Goal: Communication & Community: Ask a question

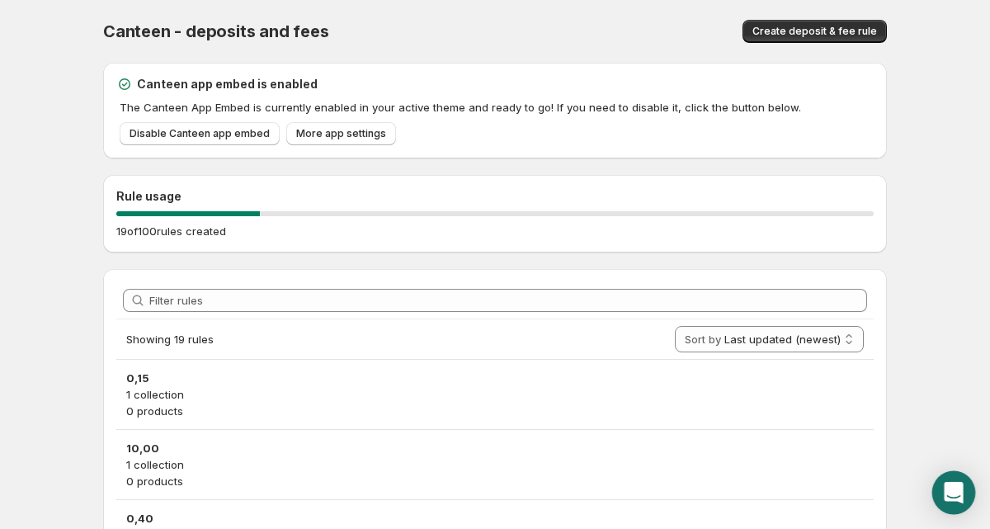
click at [960, 484] on icon "Open Intercom Messenger" at bounding box center [953, 492] width 21 height 21
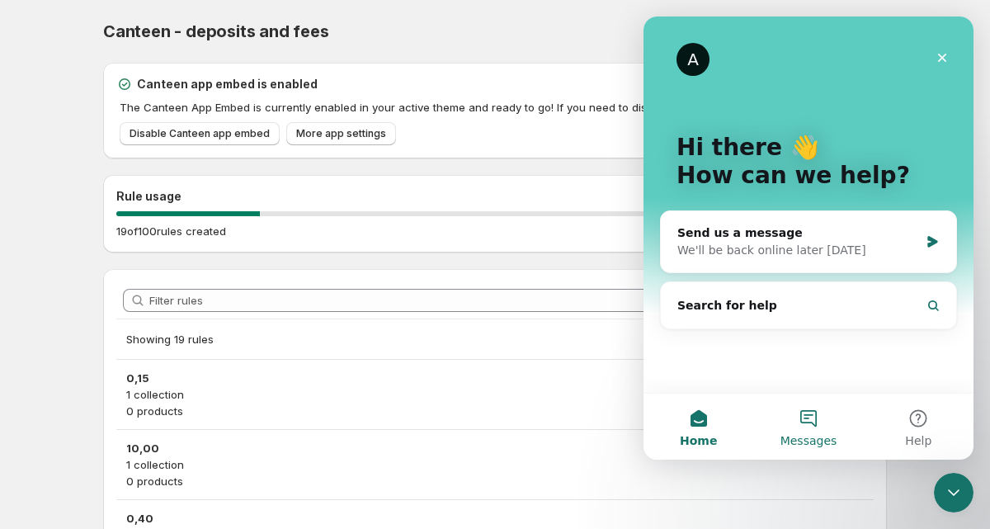
click at [809, 435] on span "Messages" at bounding box center [809, 441] width 57 height 12
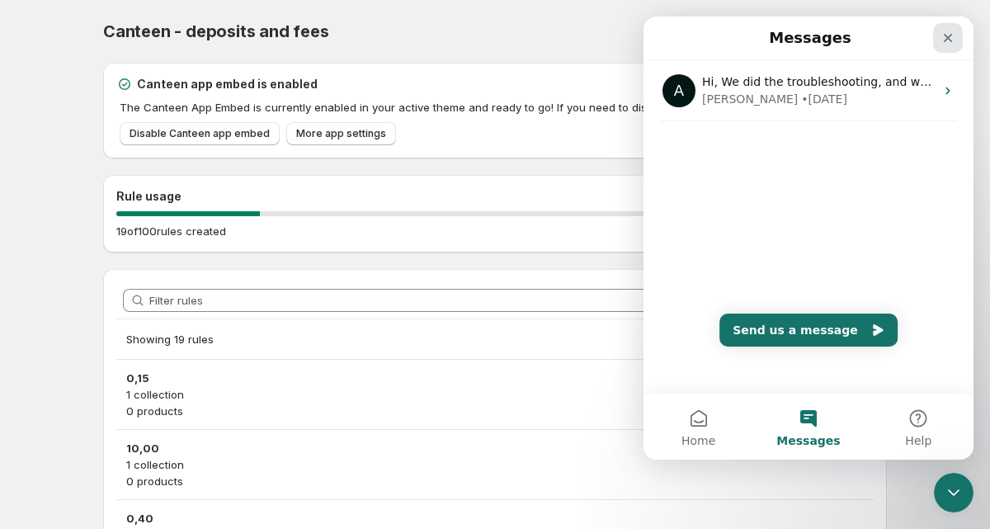
click at [951, 40] on icon "Close" at bounding box center [948, 38] width 9 height 9
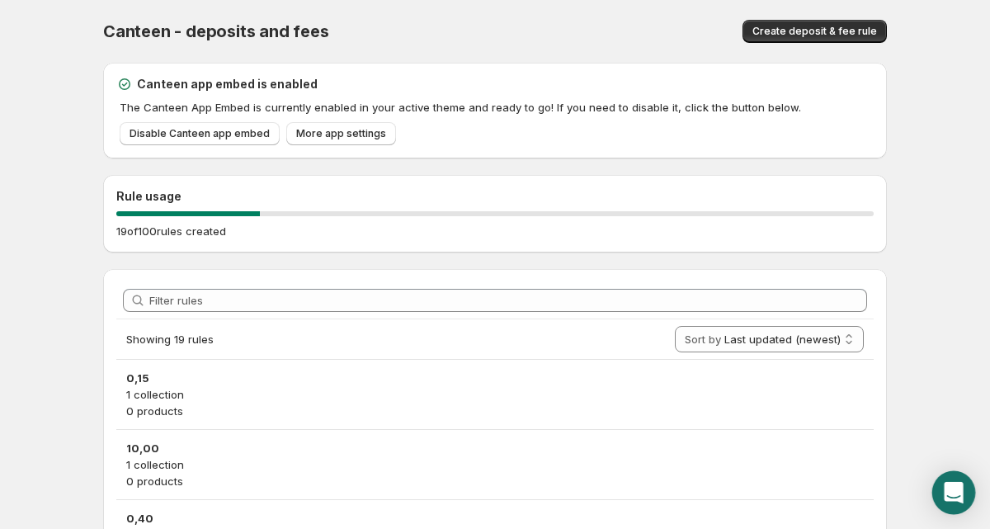
click at [957, 485] on icon "Open Intercom Messenger" at bounding box center [953, 492] width 19 height 21
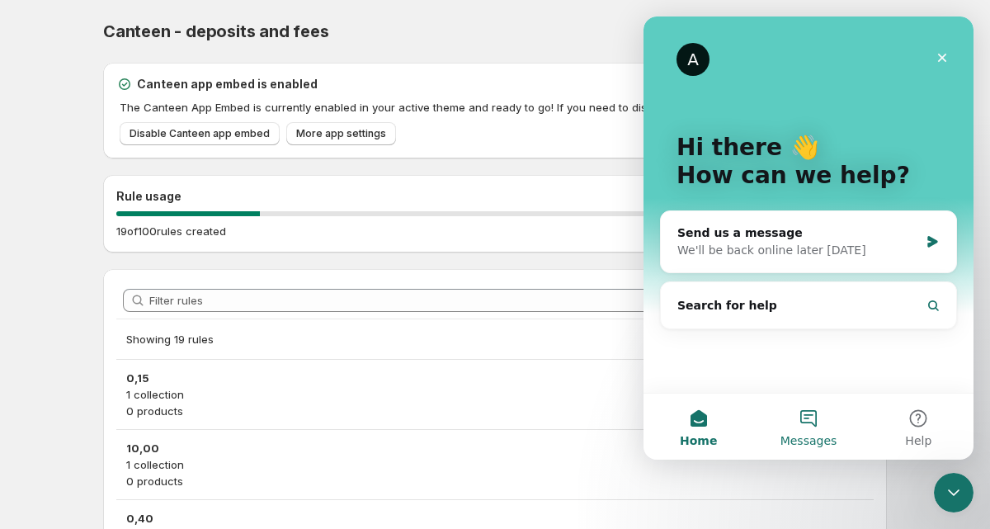
click at [813, 435] on span "Messages" at bounding box center [809, 441] width 57 height 12
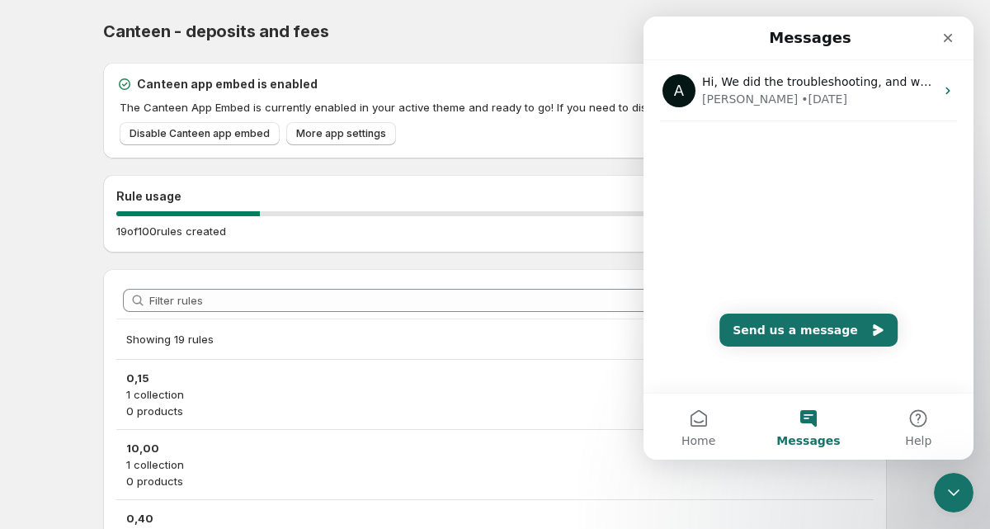
click at [48, 281] on body "Home Help Canteen - deposits and fees. This page is ready Canteen - deposits an…" at bounding box center [495, 264] width 990 height 529
click at [951, 39] on icon "Close" at bounding box center [947, 37] width 13 height 13
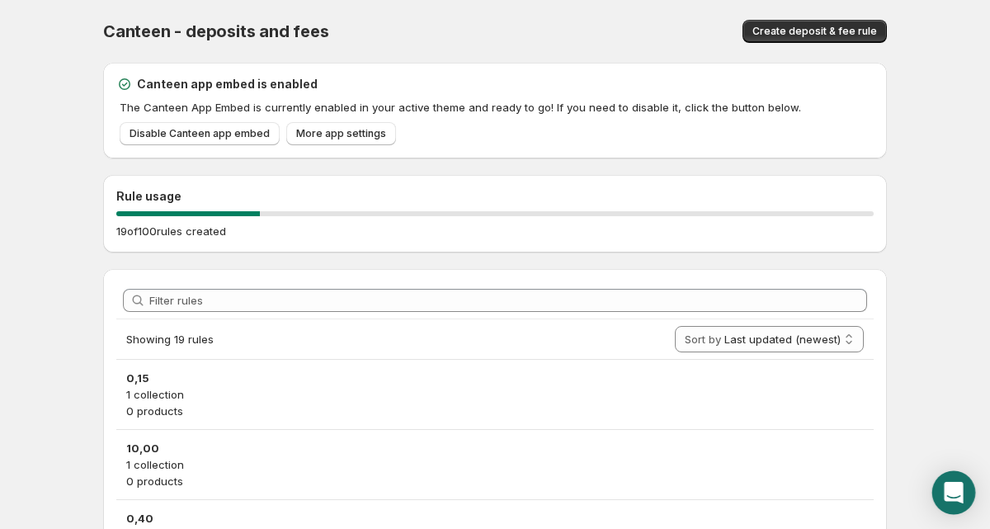
click at [937, 480] on div "Open Intercom Messenger" at bounding box center [954, 493] width 44 height 44
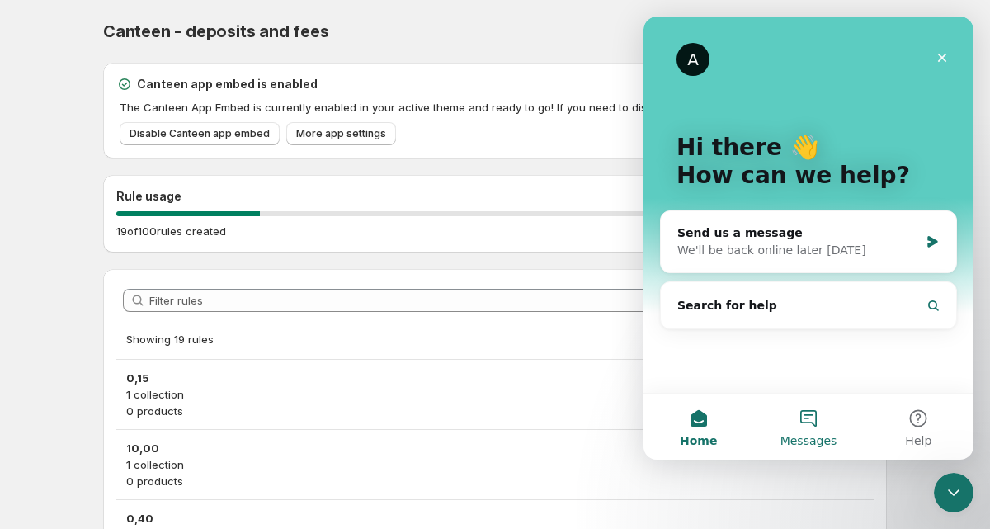
click at [800, 410] on button "Messages" at bounding box center [808, 427] width 110 height 66
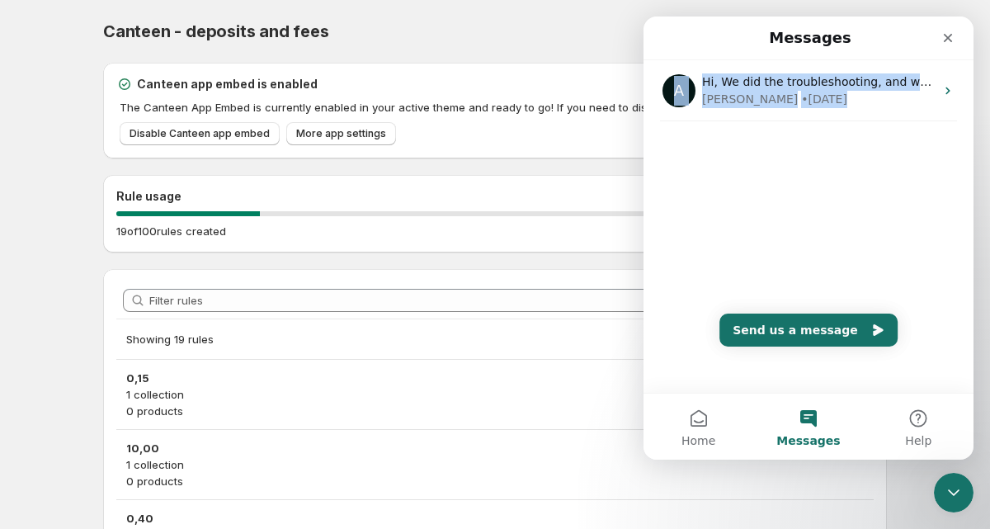
drag, startPoint x: 953, startPoint y: 37, endPoint x: 969, endPoint y: 131, distance: 95.4
click at [969, 130] on div "Messages A Hi, We did the troubleshooting, and we were able to replicate the is…" at bounding box center [809, 205] width 330 height 376
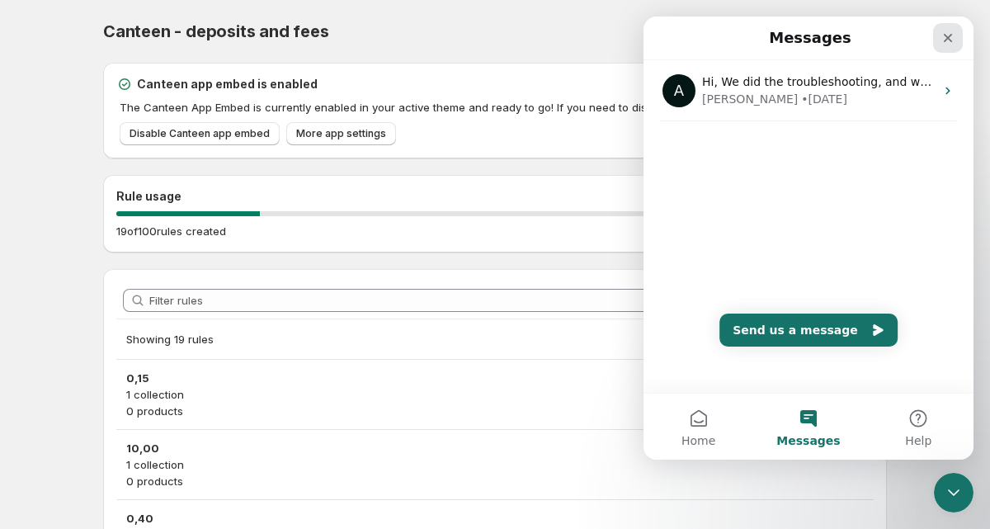
click at [946, 35] on icon "Close" at bounding box center [947, 37] width 13 height 13
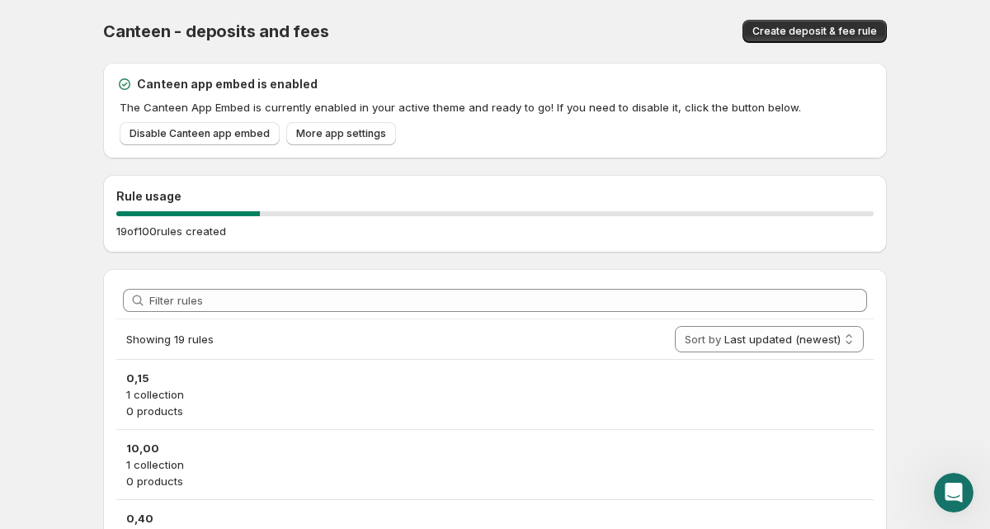
click at [72, 162] on body "Home Help Canteen - deposits and fees. This page is ready Canteen - deposits an…" at bounding box center [495, 264] width 990 height 529
click at [942, 487] on div "Open Intercom Messenger" at bounding box center [954, 493] width 44 height 44
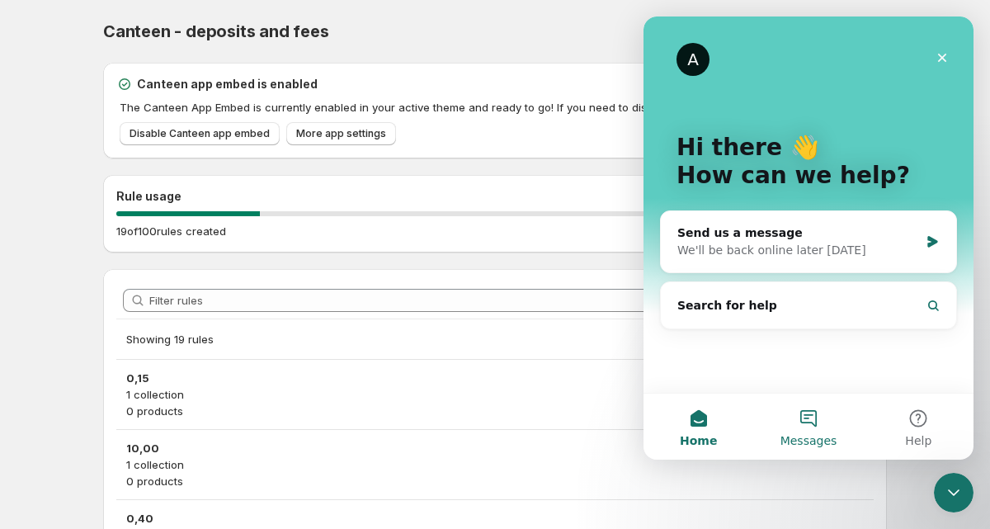
click at [823, 436] on span "Messages" at bounding box center [809, 441] width 57 height 12
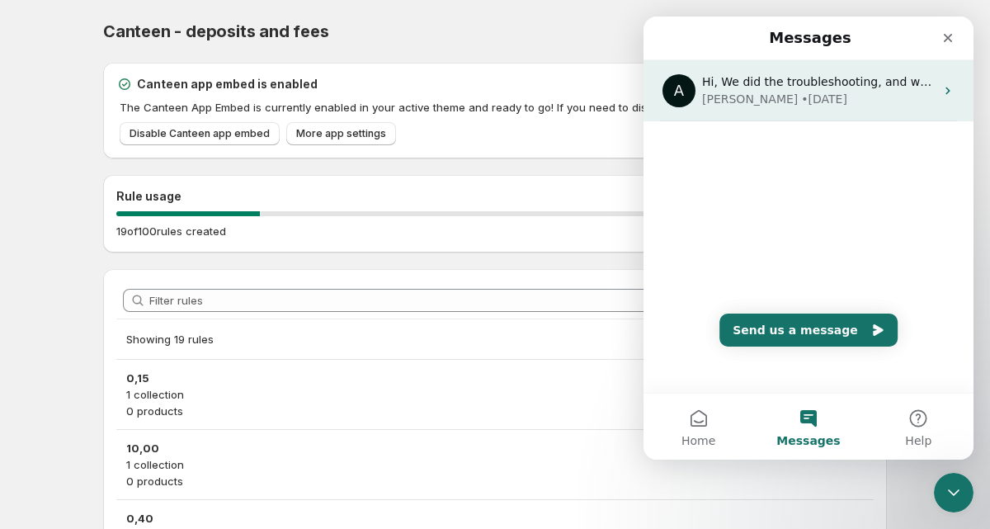
click at [833, 104] on div "[PERSON_NAME] • [DATE]" at bounding box center [818, 99] width 233 height 17
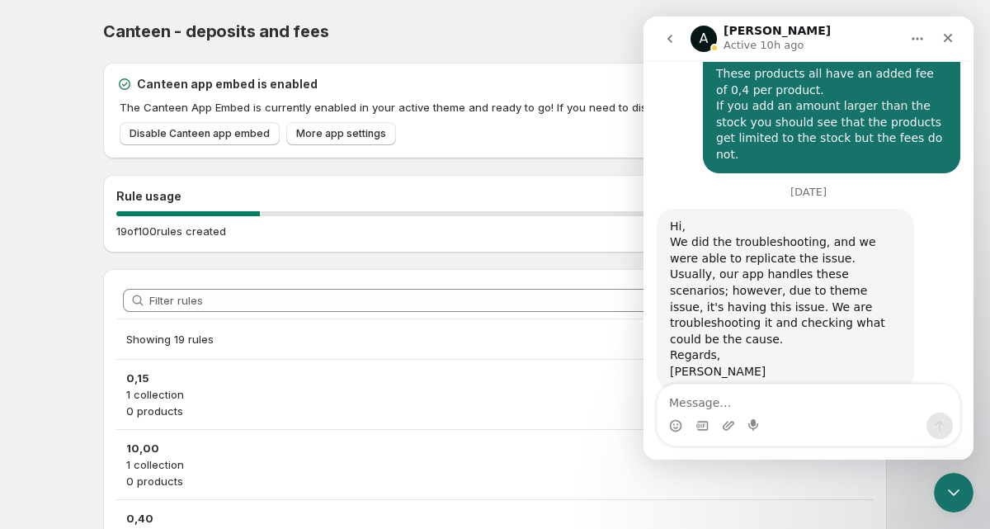
scroll to position [1578, 0]
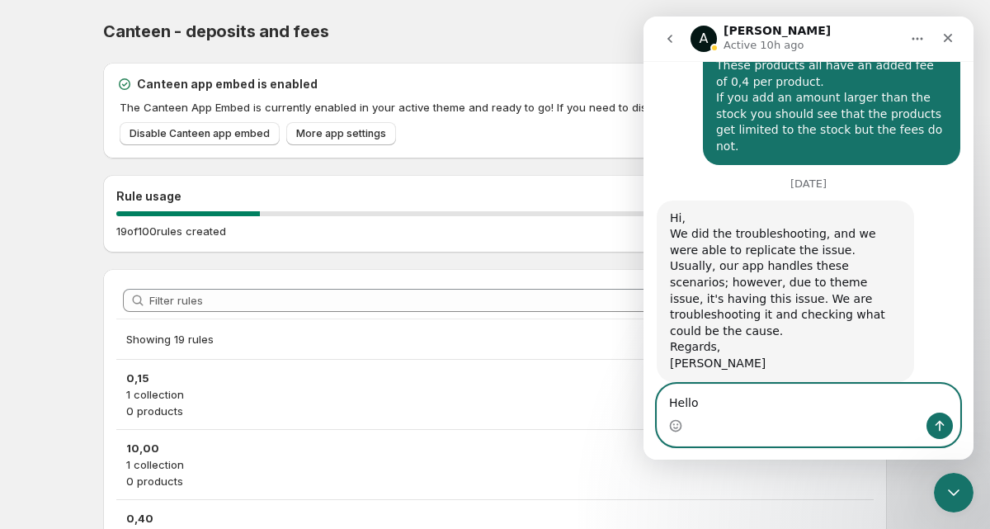
drag, startPoint x: 751, startPoint y: 401, endPoint x: 621, endPoint y: 408, distance: 130.6
click at [644, 408] on html "A [PERSON_NAME] Active 10h ago Ask us anything, or share your feedback. Welcome…" at bounding box center [809, 238] width 330 height 443
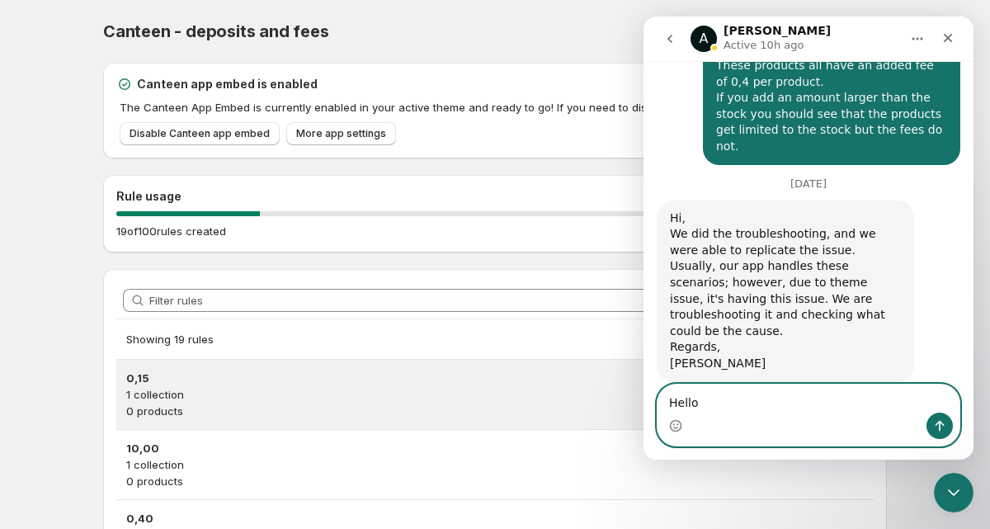
paste textarea "Were you able to determine the cause of the issues?"
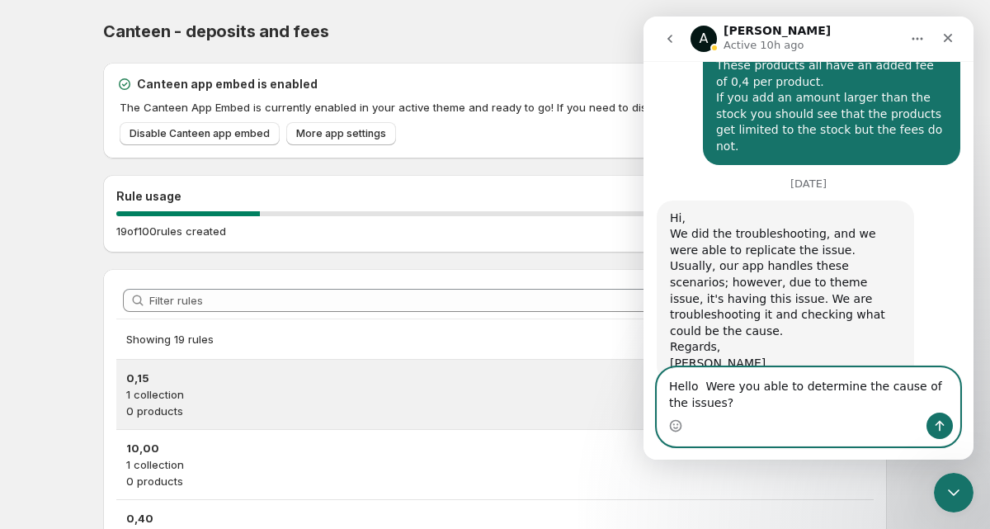
scroll to position [1595, 0]
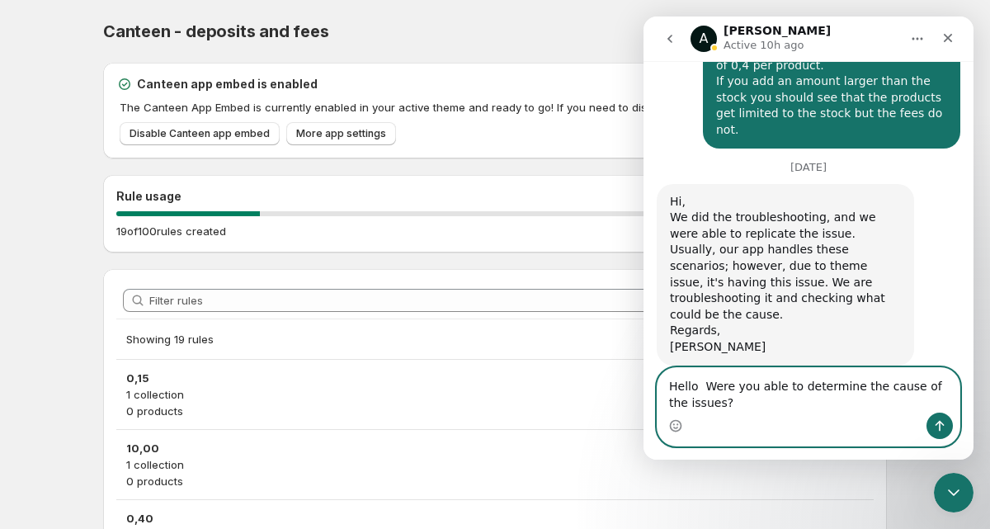
drag, startPoint x: 731, startPoint y: 402, endPoint x: 563, endPoint y: 368, distance: 171.7
click at [644, 368] on html "A [PERSON_NAME] Active 10h ago Ask us anything, or share your feedback. Welcome…" at bounding box center [809, 238] width 330 height 443
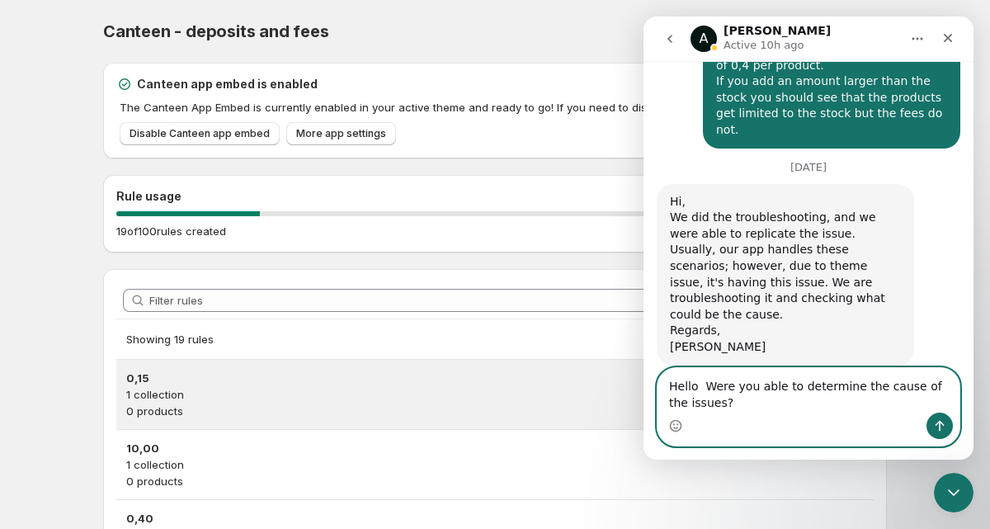
paste textarea "Message…"
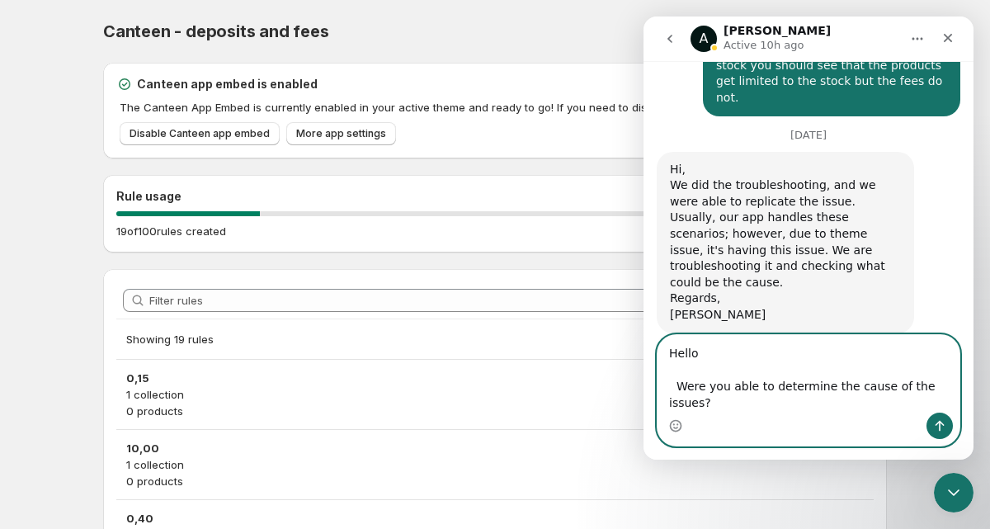
scroll to position [1628, 0]
click at [677, 384] on textarea "Hello Were you able to determine the cause of the issues?" at bounding box center [809, 374] width 302 height 78
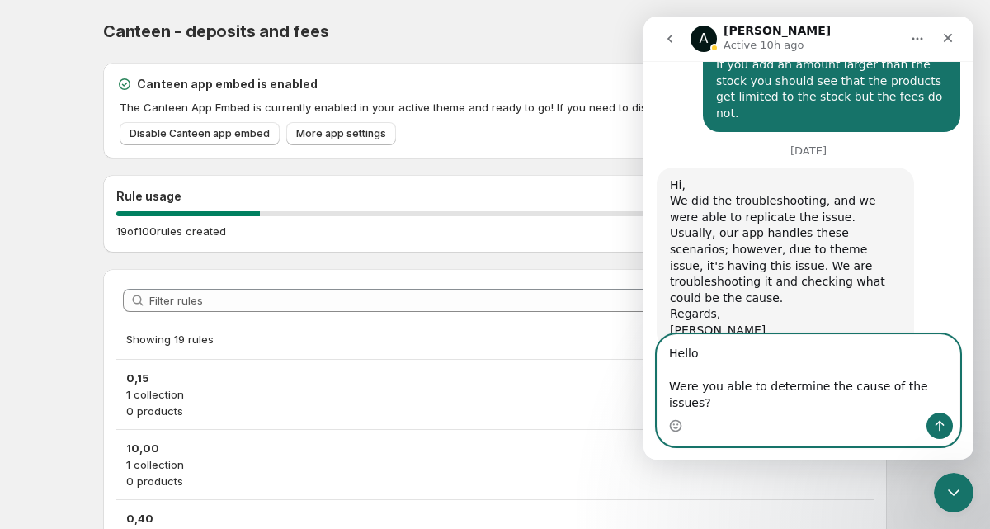
type textarea "Hello Were you able to determine the cause of the issues?"
click at [932, 425] on button "Send a message…" at bounding box center [940, 426] width 26 height 26
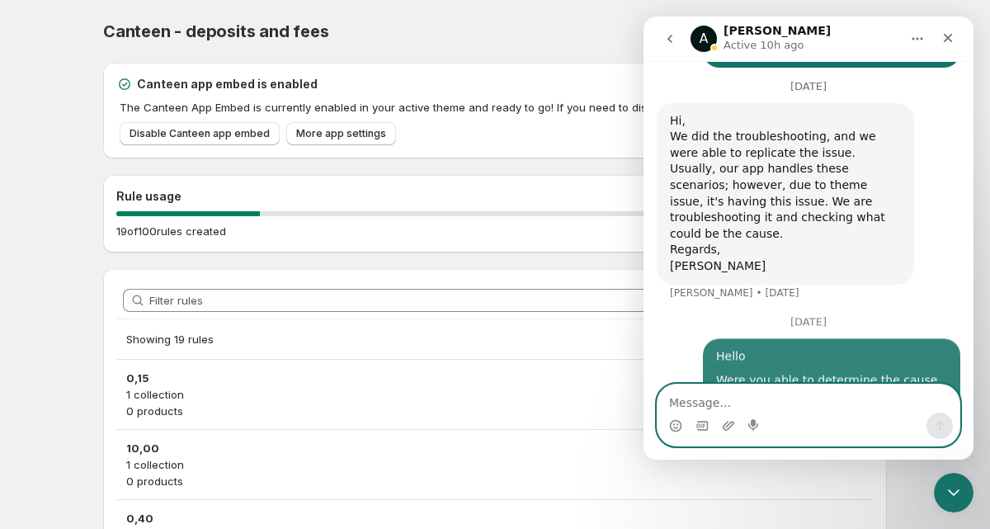
scroll to position [1690, 0]
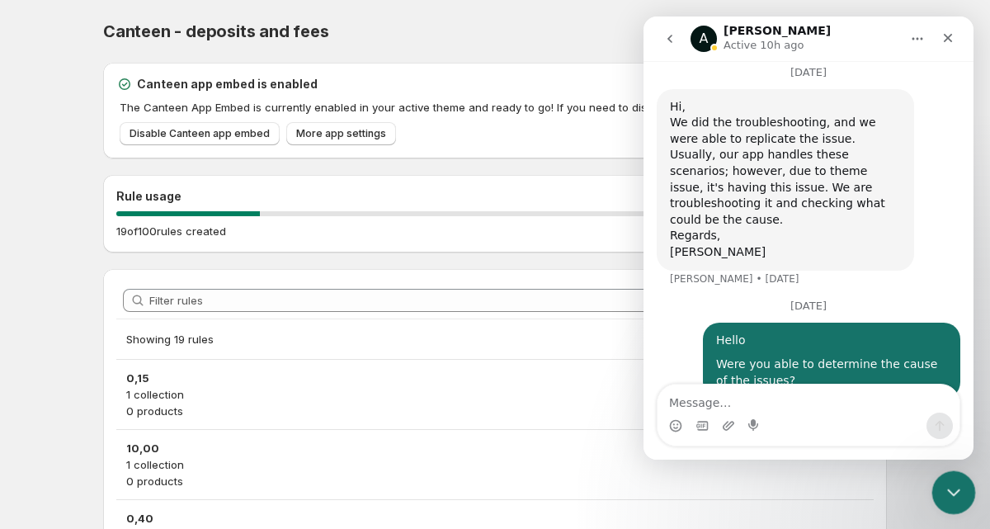
click at [949, 488] on icon "Close Intercom Messenger" at bounding box center [951, 490] width 20 height 20
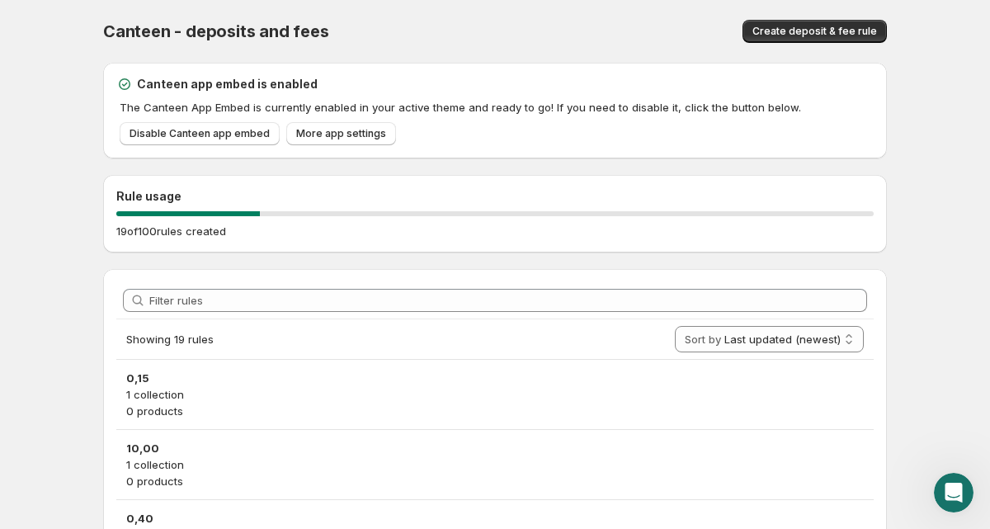
scroll to position [1666, 0]
